Goal: Register for event/course

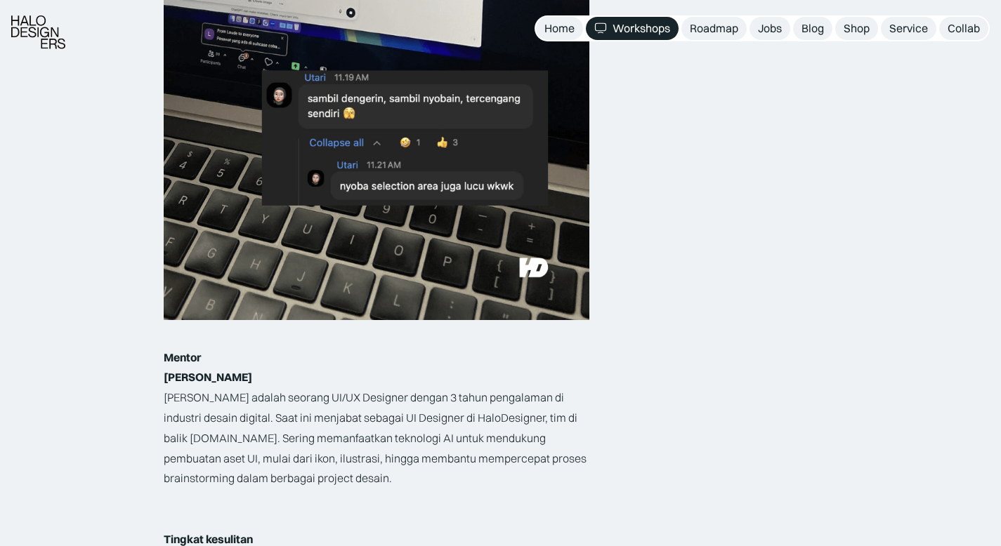
scroll to position [1838, 0]
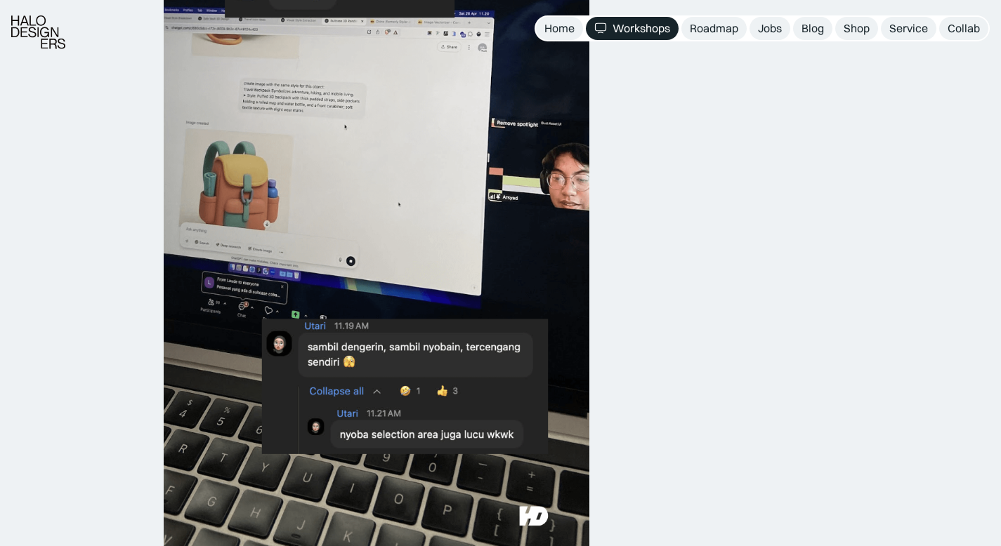
scroll to position [1653, 0]
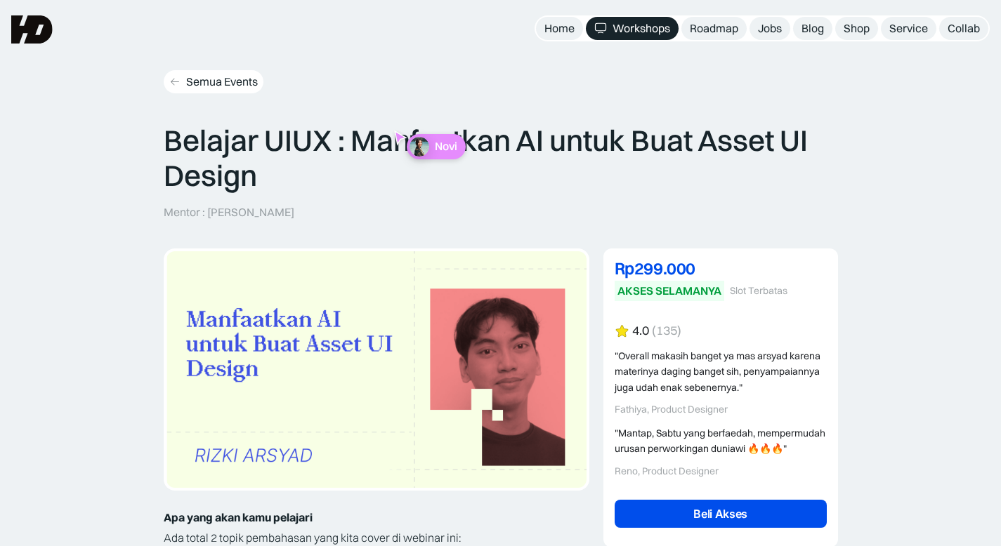
click at [236, 76] on div "Semua Events" at bounding box center [222, 81] width 72 height 15
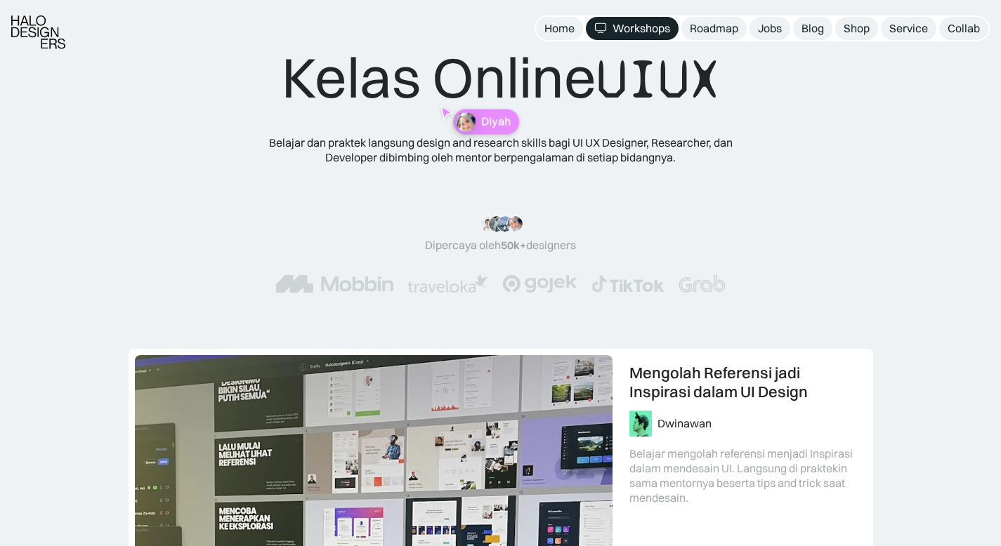
scroll to position [31, 0]
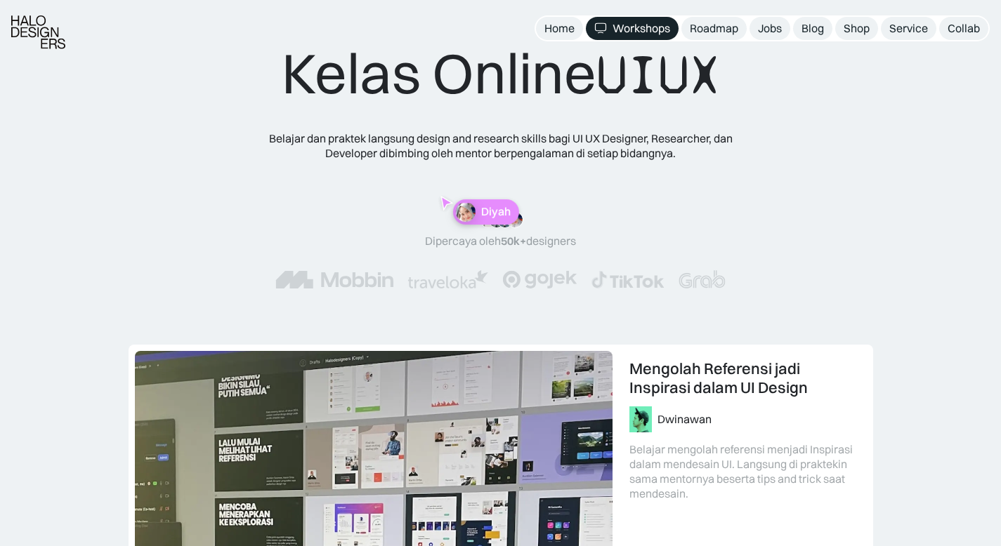
click at [221, 149] on div "Kelas Online UIUX Belajar dan praktek langsung design and research skills bagi …" at bounding box center [500, 177] width 563 height 277
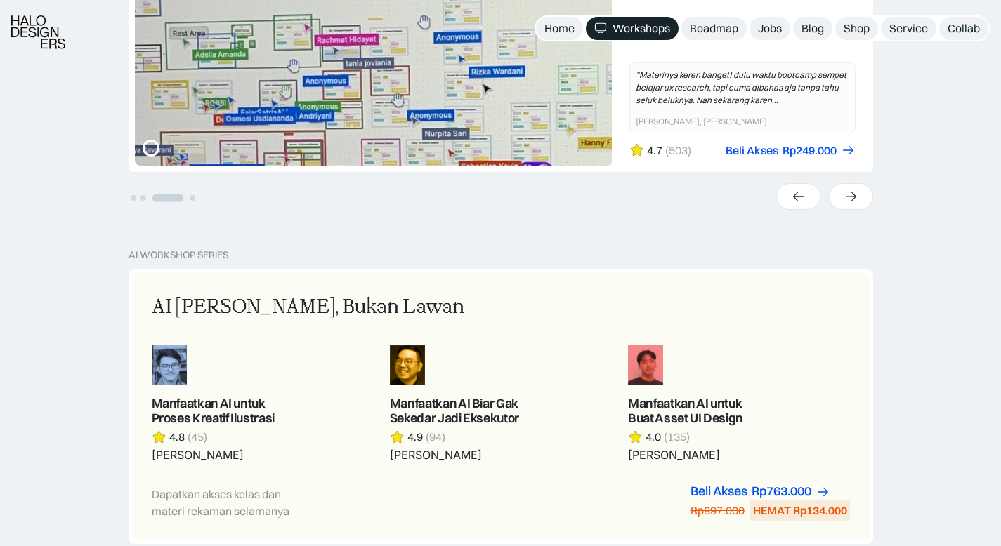
scroll to position [587, 0]
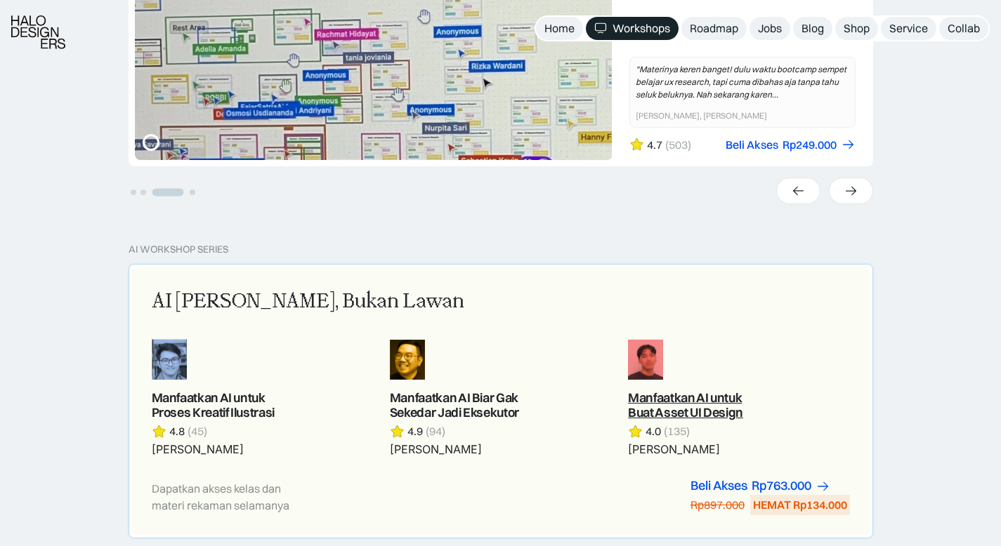
click at [655, 402] on link at bounding box center [738, 398] width 221 height 118
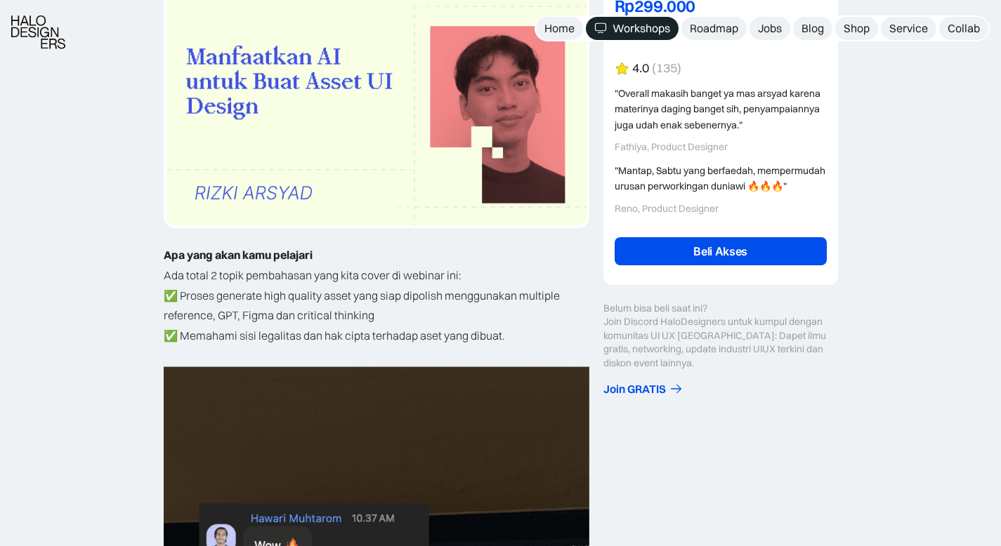
scroll to position [268, 0]
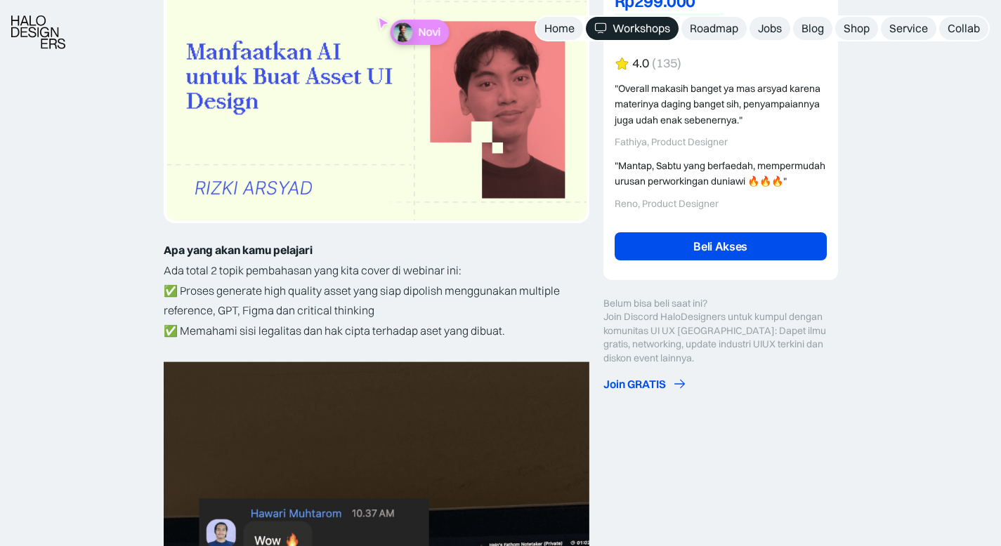
click at [627, 392] on div "Join GRATIS" at bounding box center [634, 384] width 63 height 15
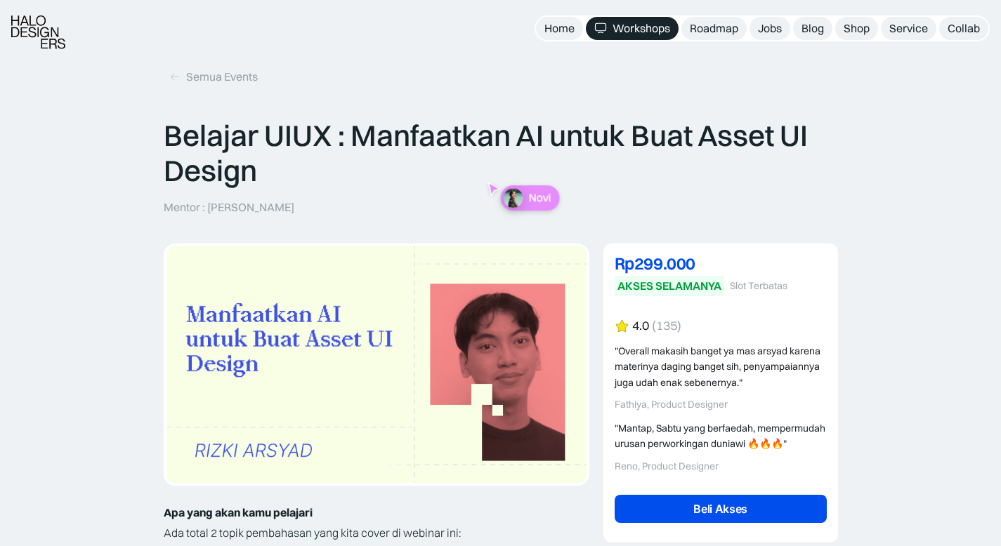
scroll to position [0, 0]
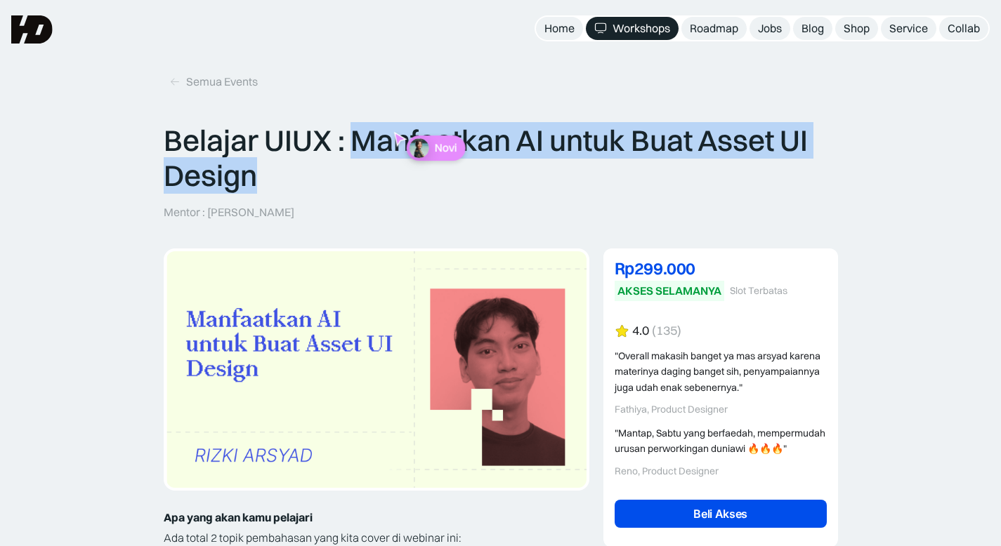
drag, startPoint x: 357, startPoint y: 133, endPoint x: 357, endPoint y: 171, distance: 37.2
click at [357, 171] on p "Belajar UIUX : Manfaatkan AI untuk Buat Asset UI Design" at bounding box center [501, 158] width 674 height 71
copy p "Manfaatkan AI untuk Buat Asset UI Design"
